Goal: Find specific page/section: Find specific page/section

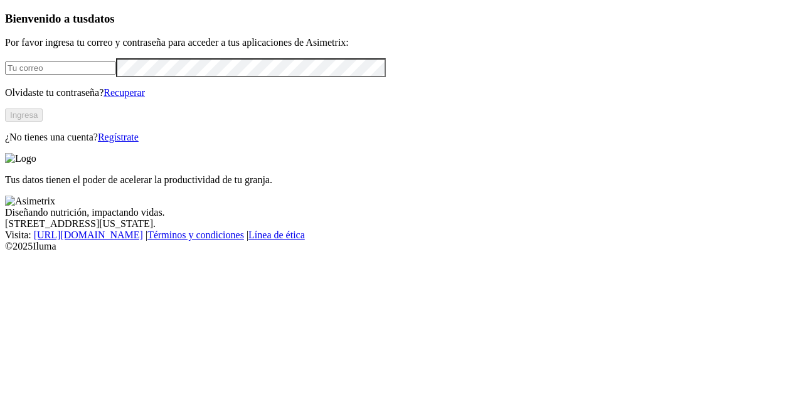
type input "[PERSON_NAME][EMAIL_ADDRESS][PERSON_NAME][DOMAIN_NAME]"
click at [43, 122] on button "Ingresa" at bounding box center [24, 115] width 38 height 13
